Goal: Transaction & Acquisition: Purchase product/service

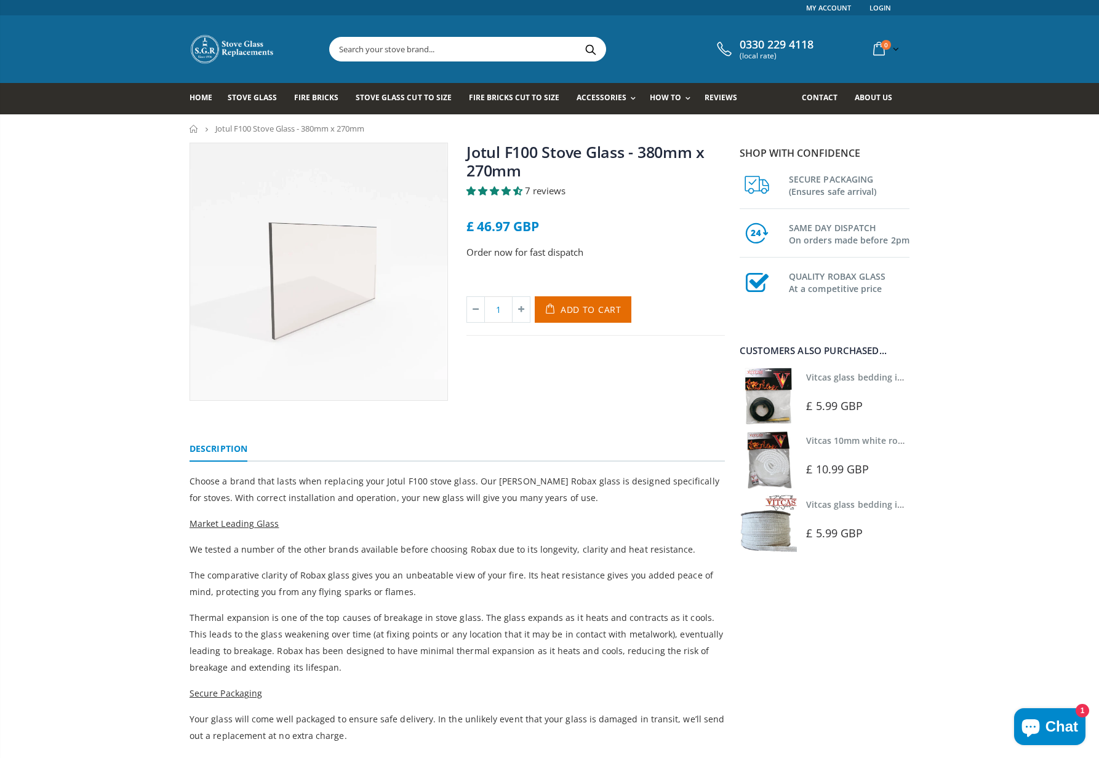
scroll to position [1321, 0]
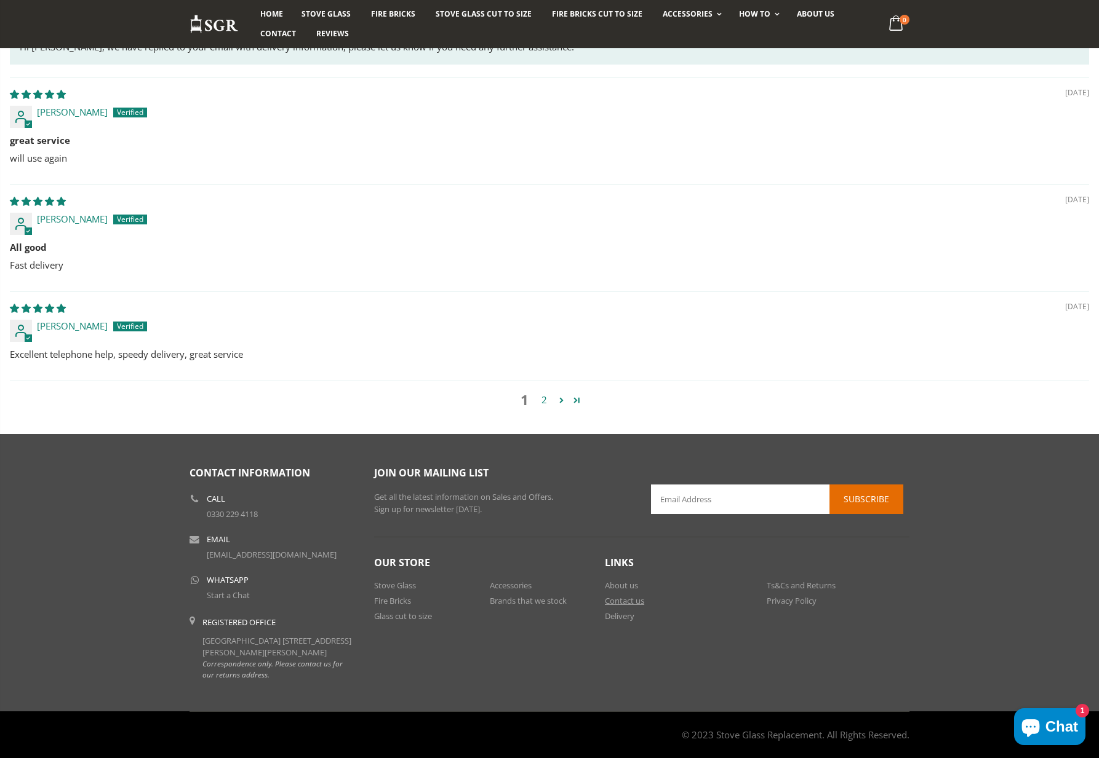
click at [626, 595] on link "Contact us" at bounding box center [624, 600] width 39 height 11
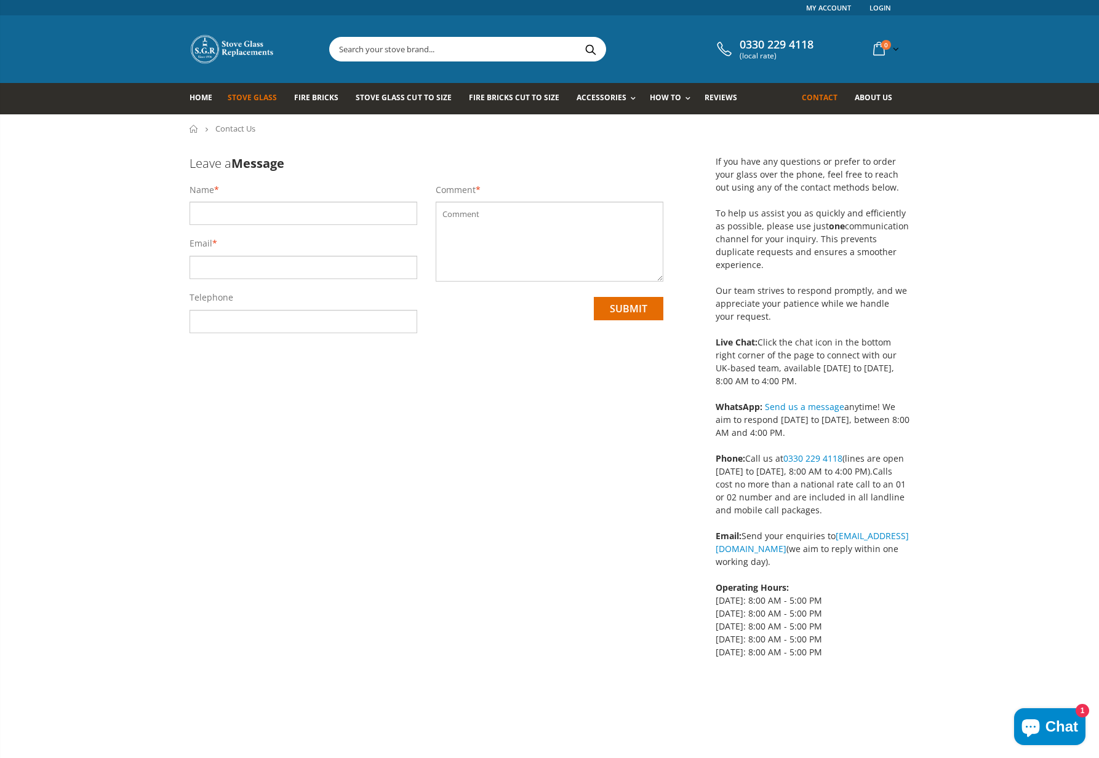
click at [255, 98] on span "Stove Glass" at bounding box center [252, 97] width 49 height 10
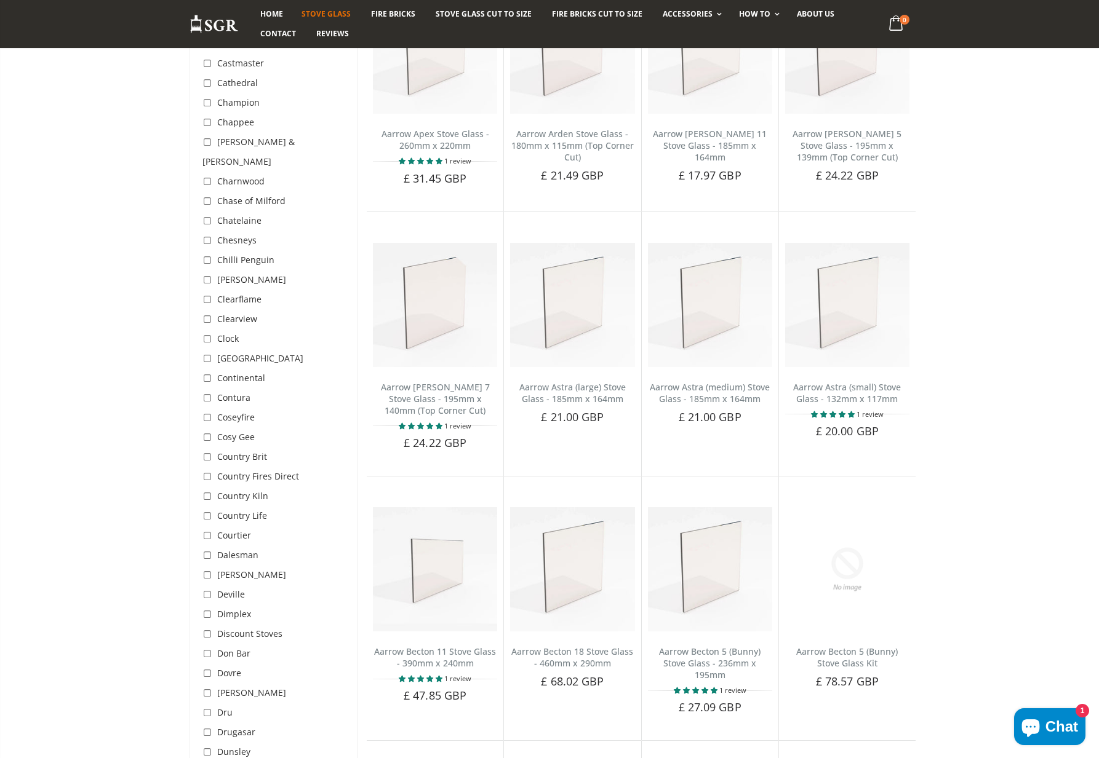
scroll to position [1166, 0]
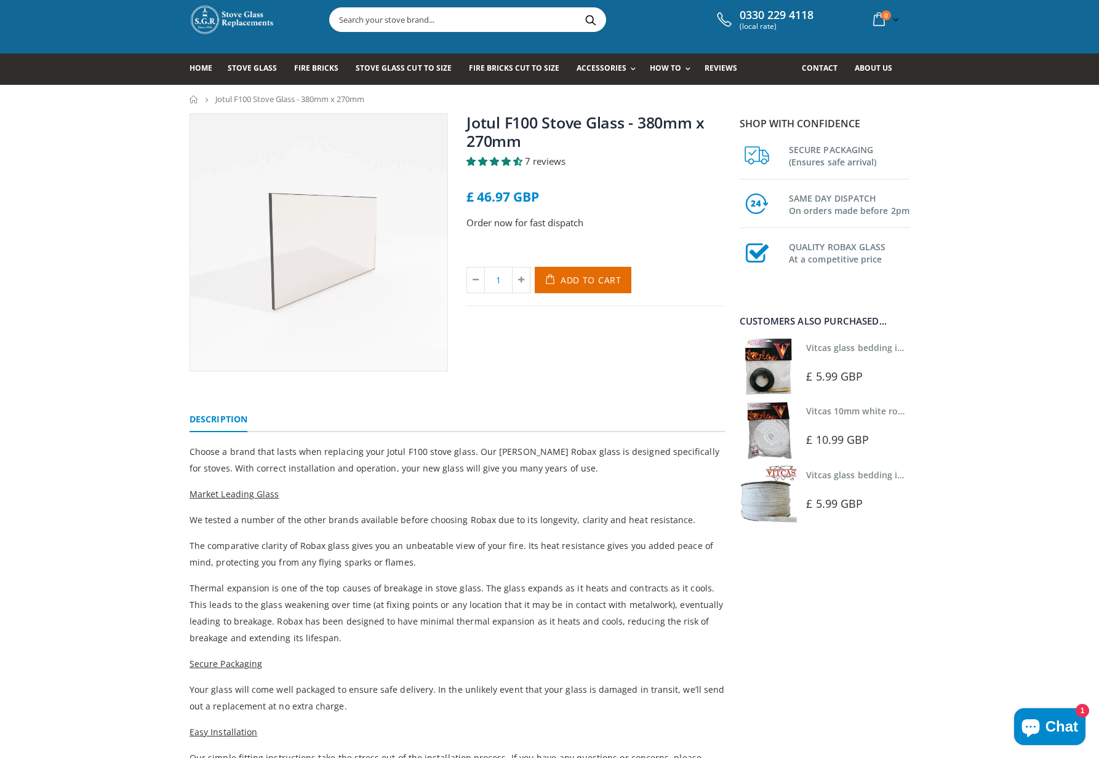
scroll to position [141, 0]
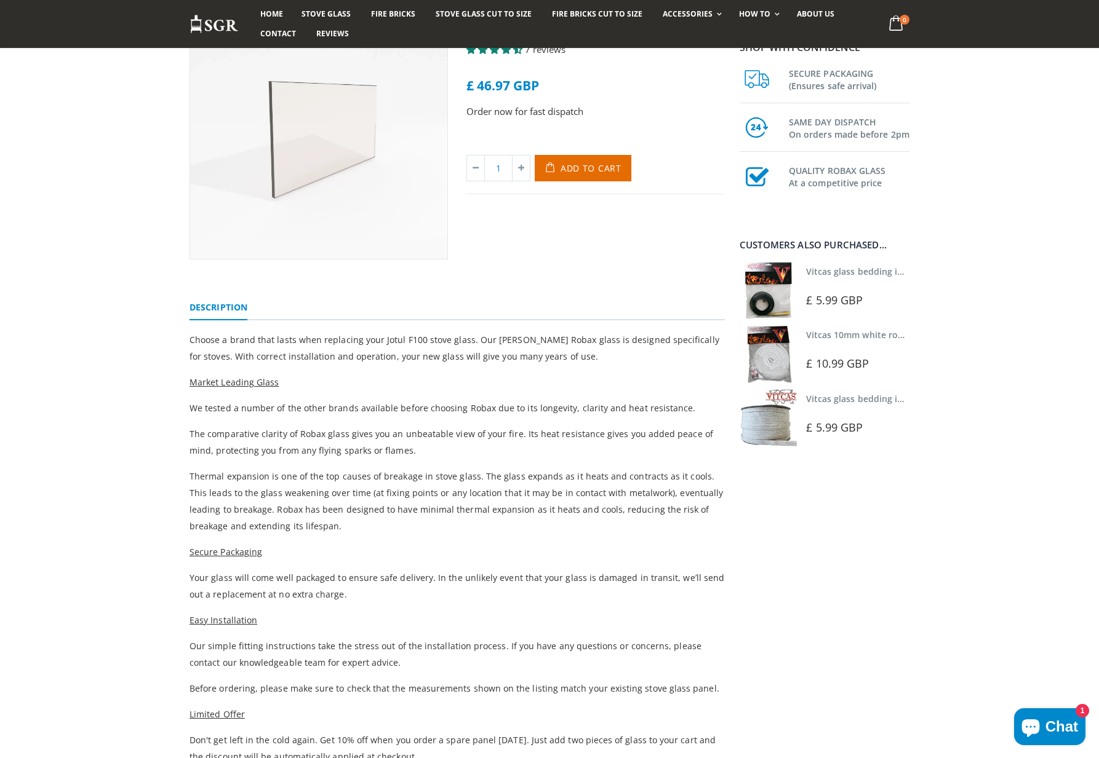
click at [782, 293] on img at bounding box center [767, 290] width 57 height 57
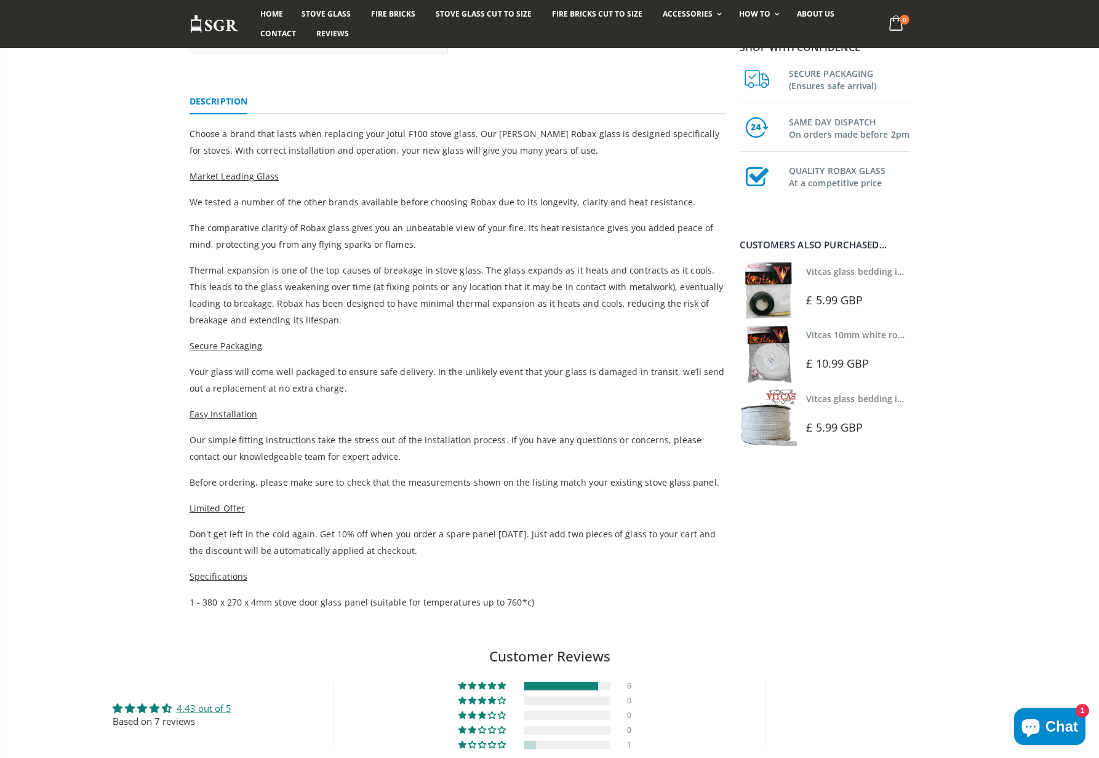
scroll to position [474, 0]
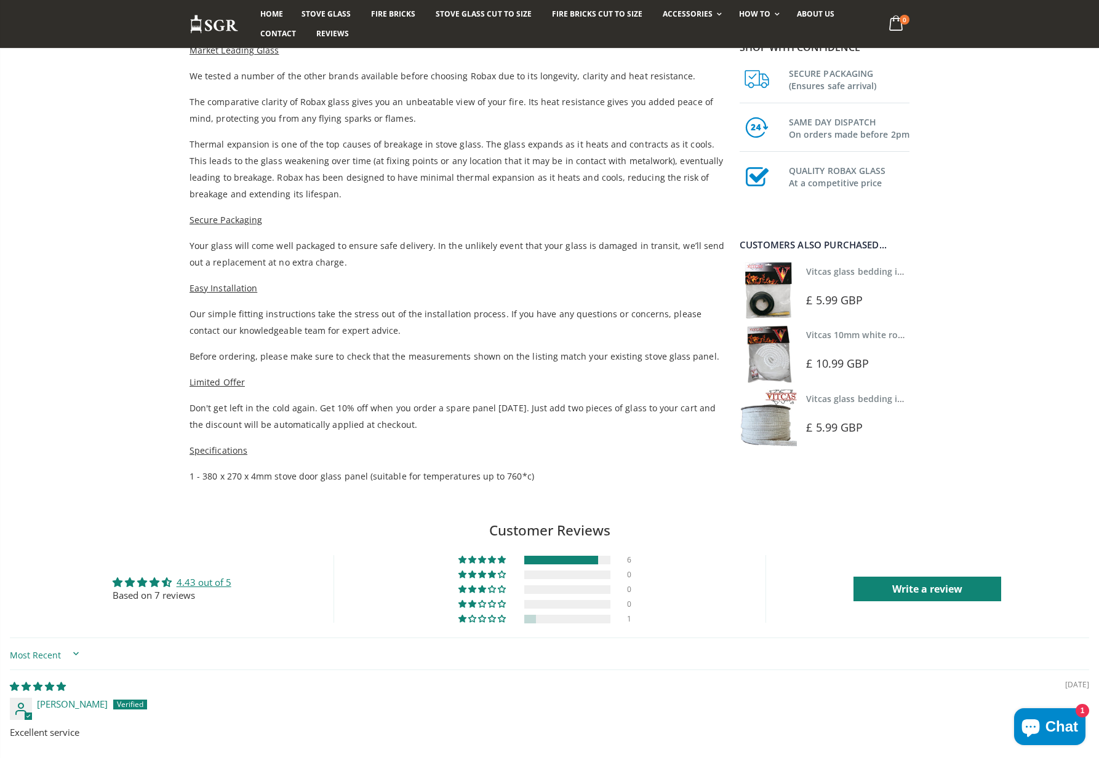
click at [769, 424] on img at bounding box center [767, 417] width 57 height 57
